Goal: Entertainment & Leisure: Consume media (video, audio)

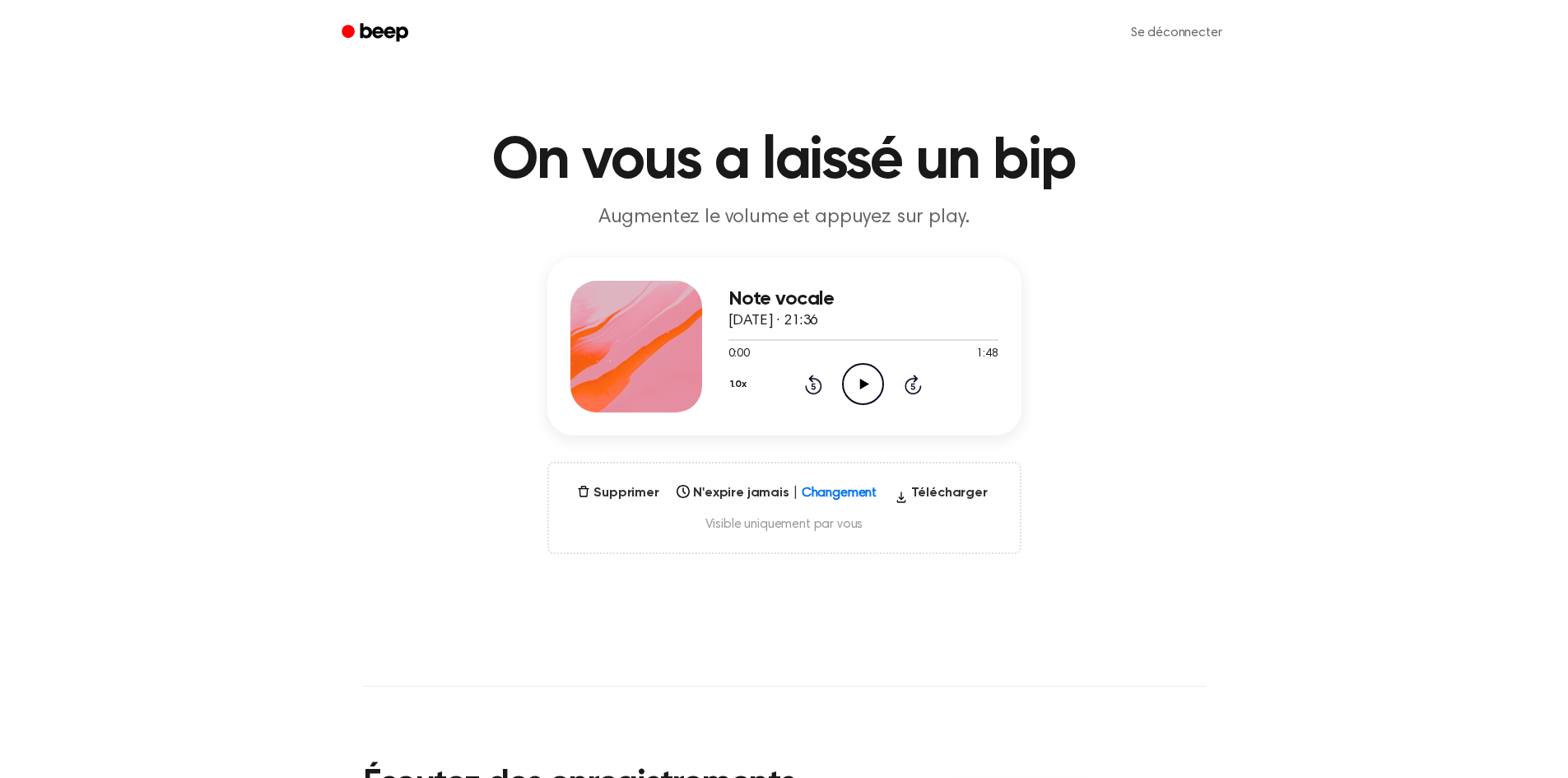
click at [864, 380] on icon "Play Audio" at bounding box center [862, 383] width 42 height 42
click at [906, 347] on div "0:10 1:48" at bounding box center [863, 355] width 270 height 18
click at [935, 388] on div "1.0x Rewind 5 seconds Pause Audio Skip 5 seconds" at bounding box center [863, 383] width 270 height 42
click at [920, 395] on div "1.0x Rewind 5 seconds Pause Audio Skip 5 seconds" at bounding box center [863, 383] width 270 height 42
click at [909, 375] on icon "Skip 5 seconds" at bounding box center [913, 384] width 18 height 21
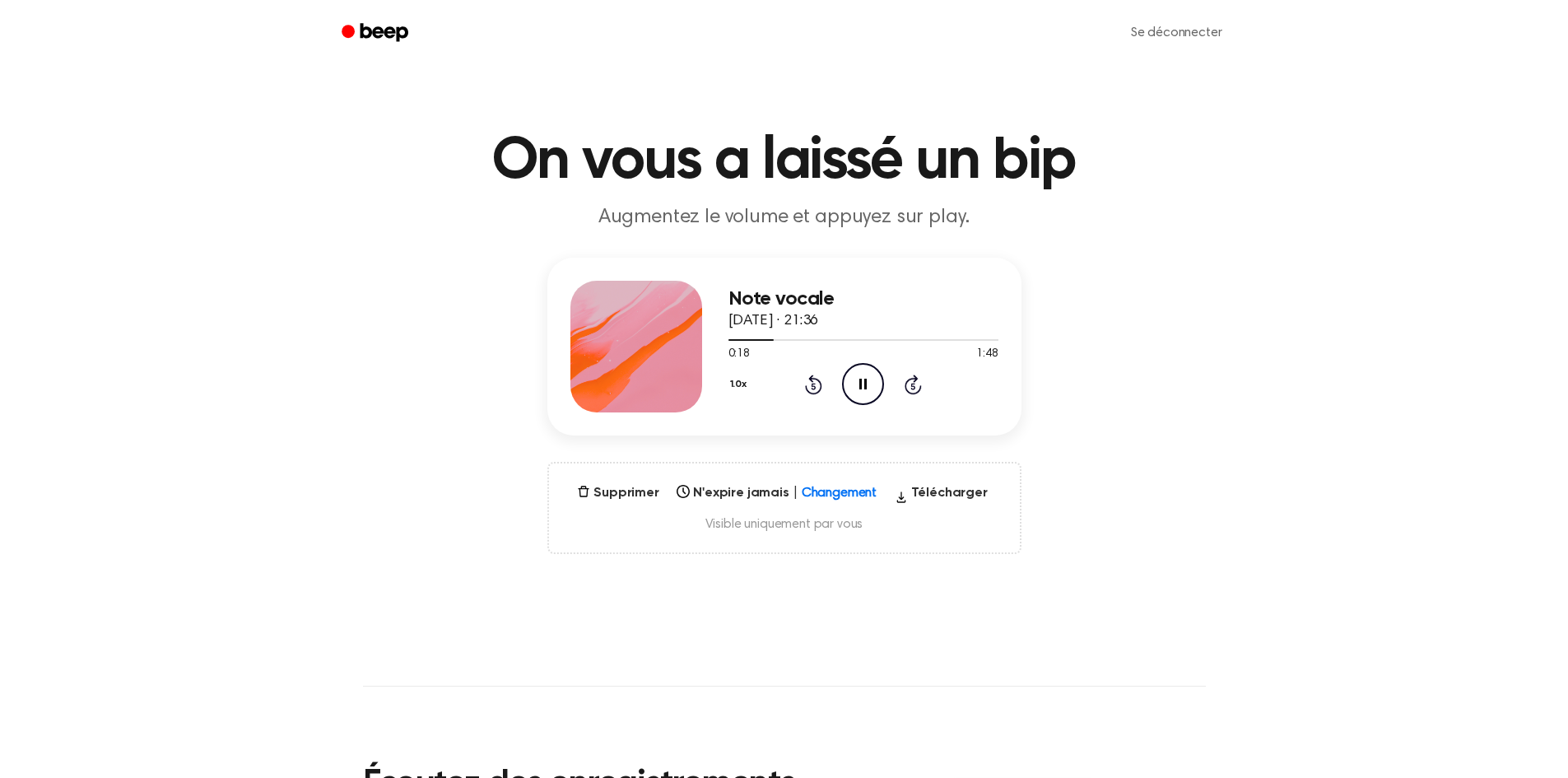
click at [823, 385] on div "1.0x Rewind 5 seconds Pause Audio Skip 5 seconds" at bounding box center [863, 383] width 270 height 42
click at [819, 385] on icon "Rewind 5 seconds" at bounding box center [813, 384] width 18 height 21
click at [818, 385] on icon "Rewind 5 seconds" at bounding box center [813, 384] width 18 height 21
drag, startPoint x: 748, startPoint y: 340, endPoint x: 726, endPoint y: 341, distance: 22.0
click at [726, 341] on div "Note vocale [DATE] · 21:36 0:09 1:48 Votre navigateur ne prend pas en charge l'…" at bounding box center [784, 346] width 474 height 178
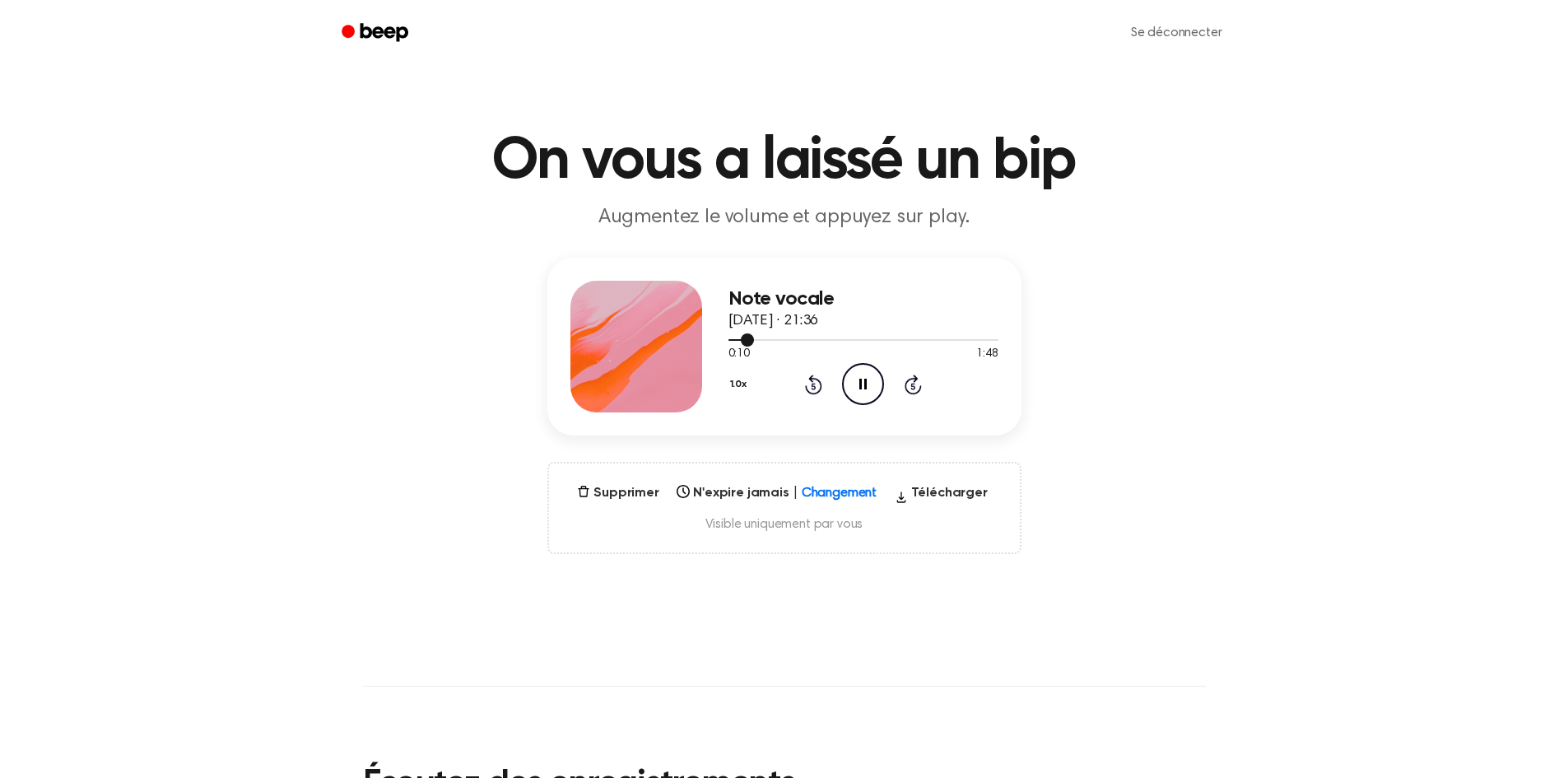
drag, startPoint x: 749, startPoint y: 338, endPoint x: 723, endPoint y: 336, distance: 26.1
click at [723, 336] on div "Note vocale [DATE] · 21:36 0:10 1:48 Votre navigateur ne prend pas en charge l'…" at bounding box center [784, 346] width 474 height 178
click at [732, 338] on div at bounding box center [863, 339] width 270 height 14
click at [730, 338] on span at bounding box center [725, 340] width 14 height 14
click at [864, 382] on icon "Play Audio" at bounding box center [862, 383] width 42 height 42
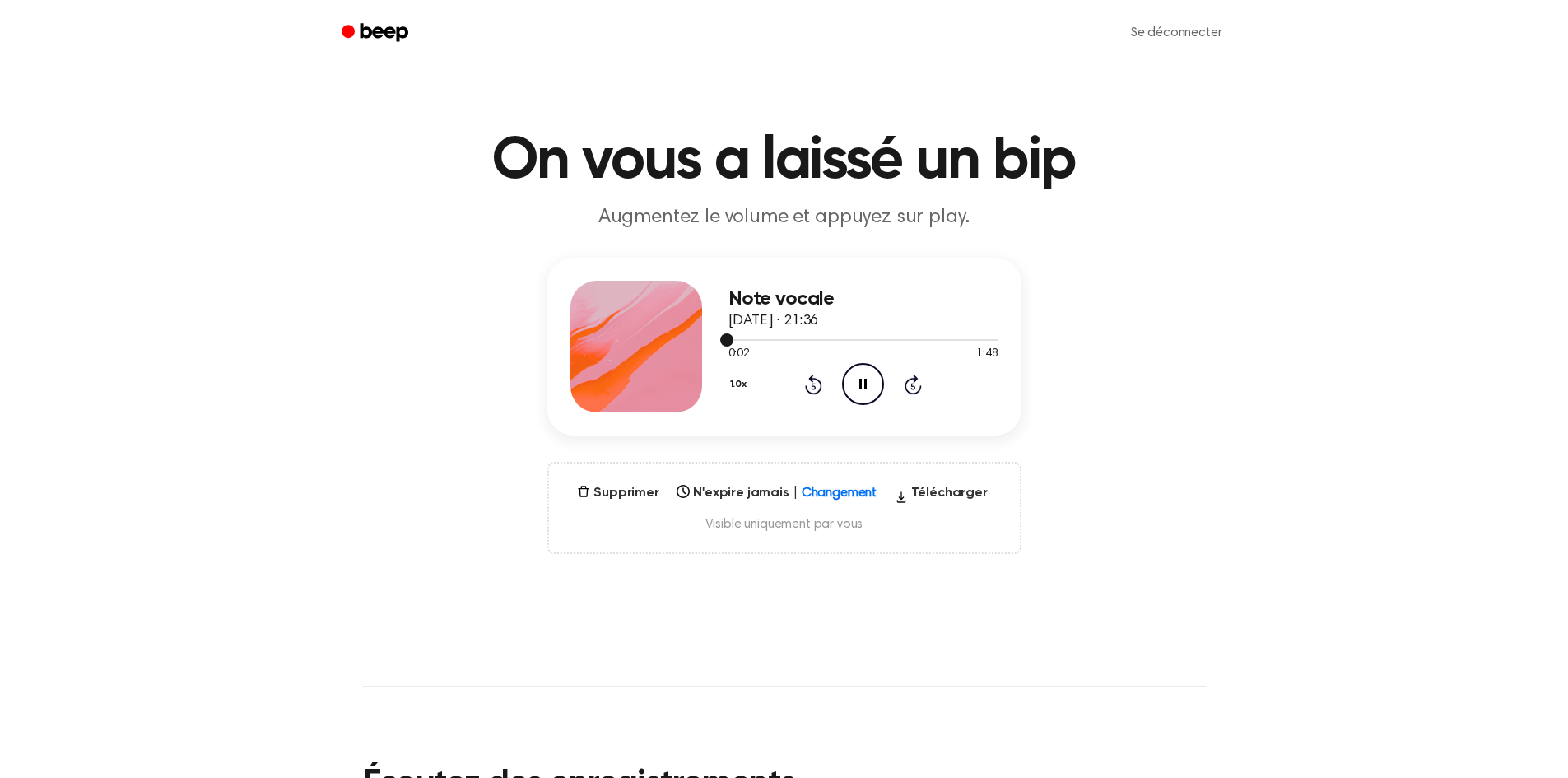
drag, startPoint x: 728, startPoint y: 340, endPoint x: 786, endPoint y: 340, distance: 58.0
click at [786, 340] on div at bounding box center [863, 339] width 270 height 14
click at [720, 340] on div "Note vocale [DATE] · 21:36 0:25 1:48 Votre navigateur ne prend pas en charge l'…" at bounding box center [784, 346] width 474 height 178
click at [732, 340] on div at bounding box center [863, 339] width 270 height 14
click at [867, 381] on icon "Play Audio" at bounding box center [862, 383] width 42 height 42
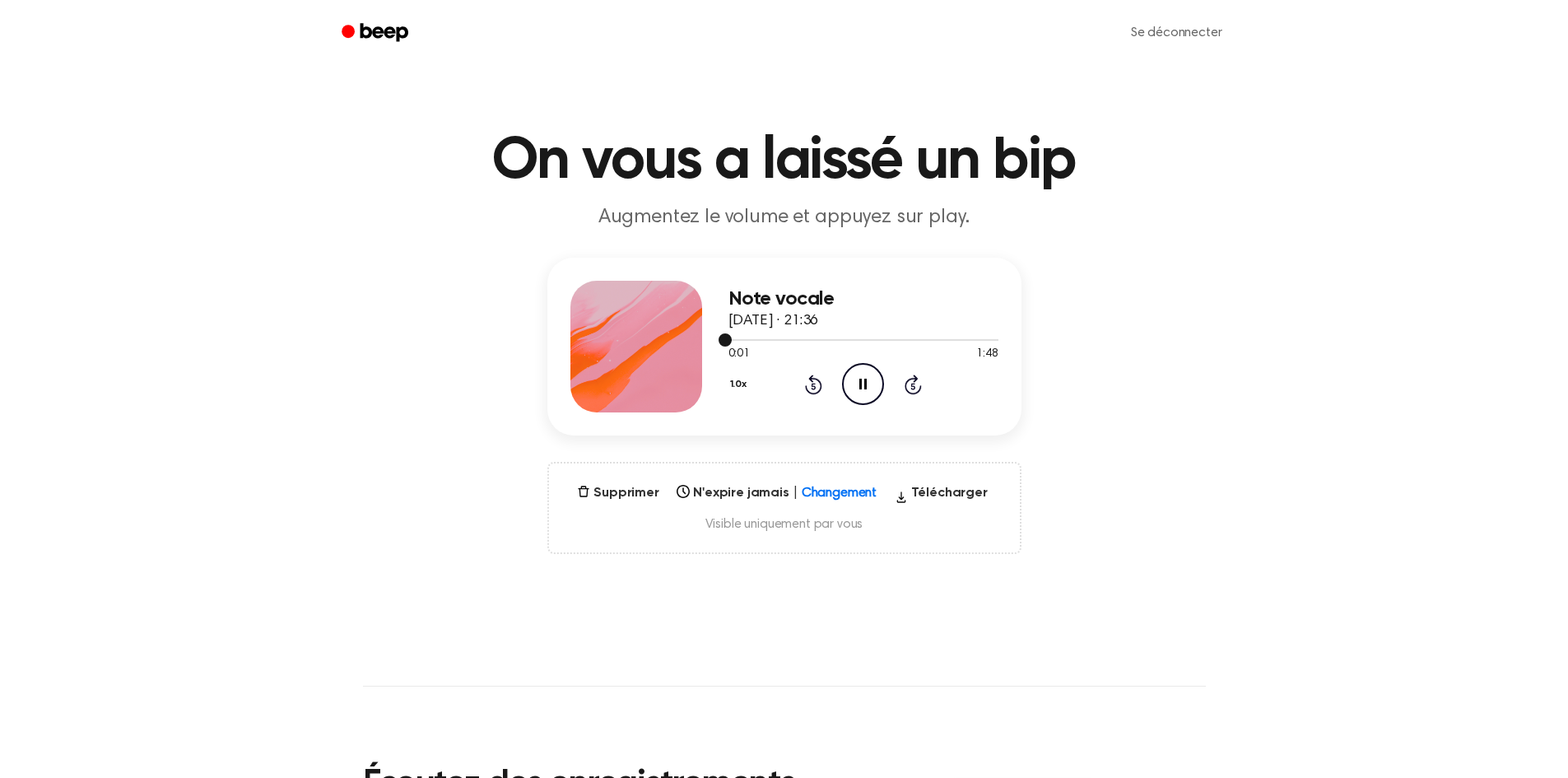
click at [761, 341] on div at bounding box center [863, 339] width 270 height 14
click at [784, 342] on div at bounding box center [863, 339] width 270 height 14
click at [845, 345] on div at bounding box center [863, 339] width 270 height 14
